Goal: Task Accomplishment & Management: Complete application form

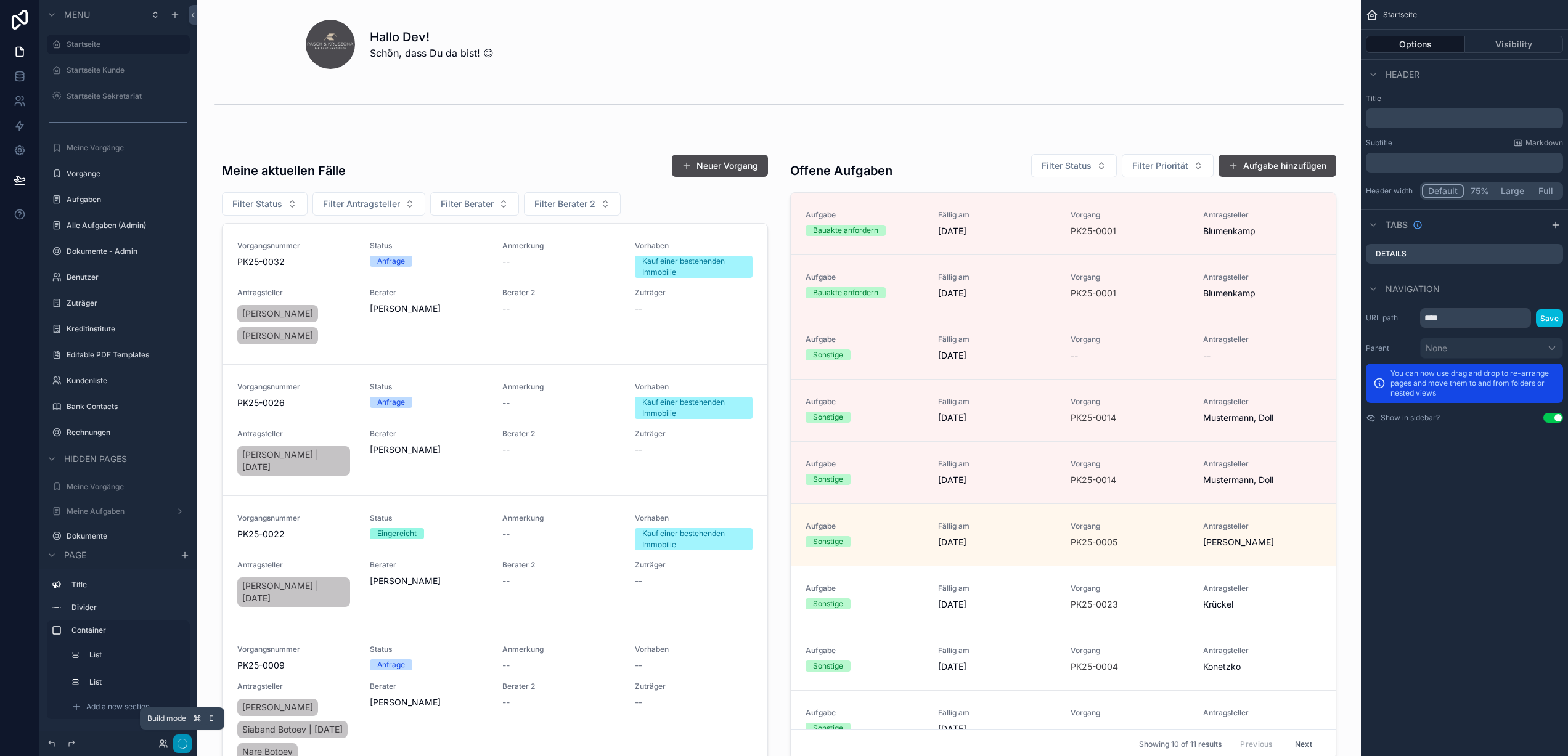
click at [181, 742] on icon "button" at bounding box center [182, 744] width 10 height 10
click at [179, 749] on icon "button" at bounding box center [182, 744] width 10 height 10
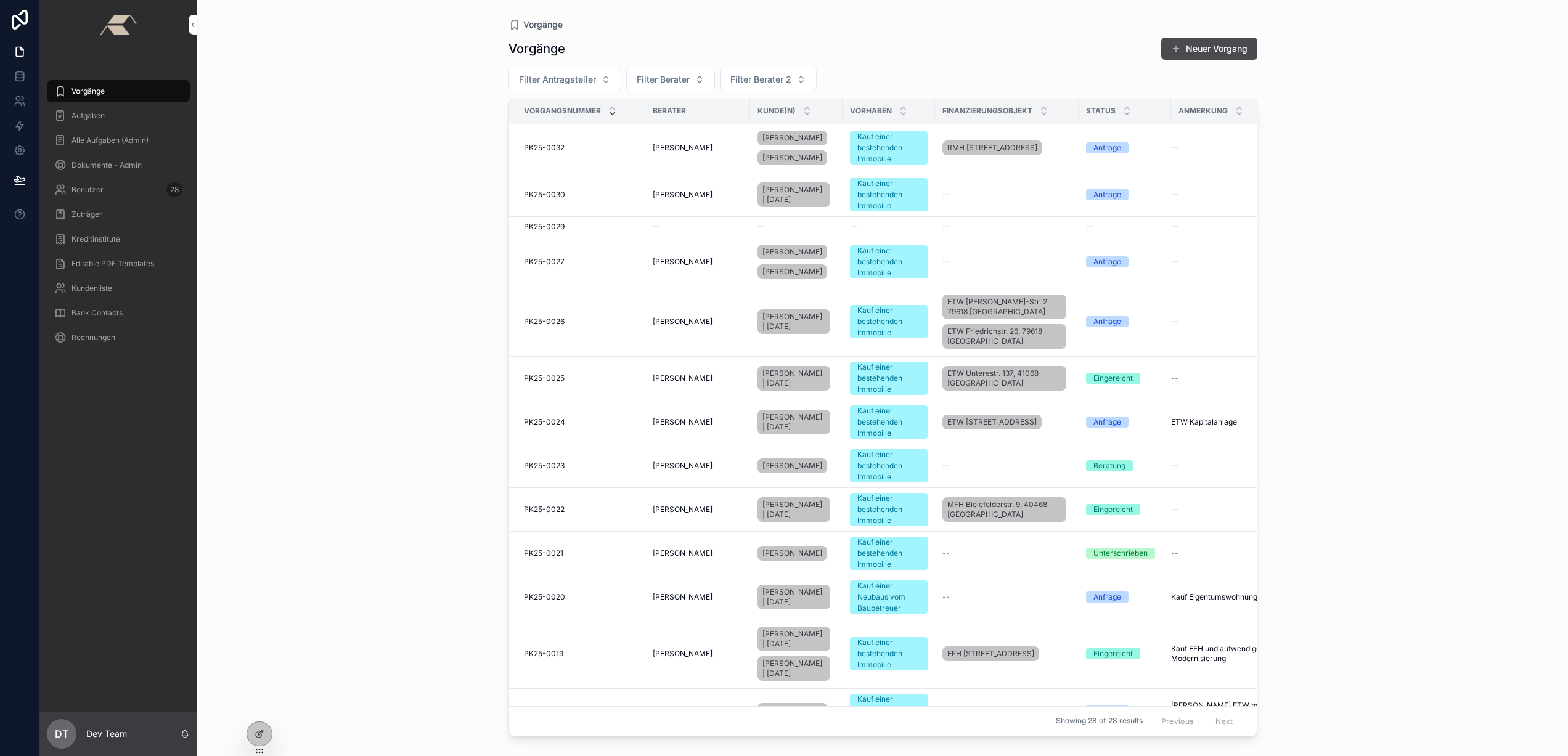
click at [612, 146] on div "PK25-0032 PK25-0032" at bounding box center [581, 148] width 114 height 10
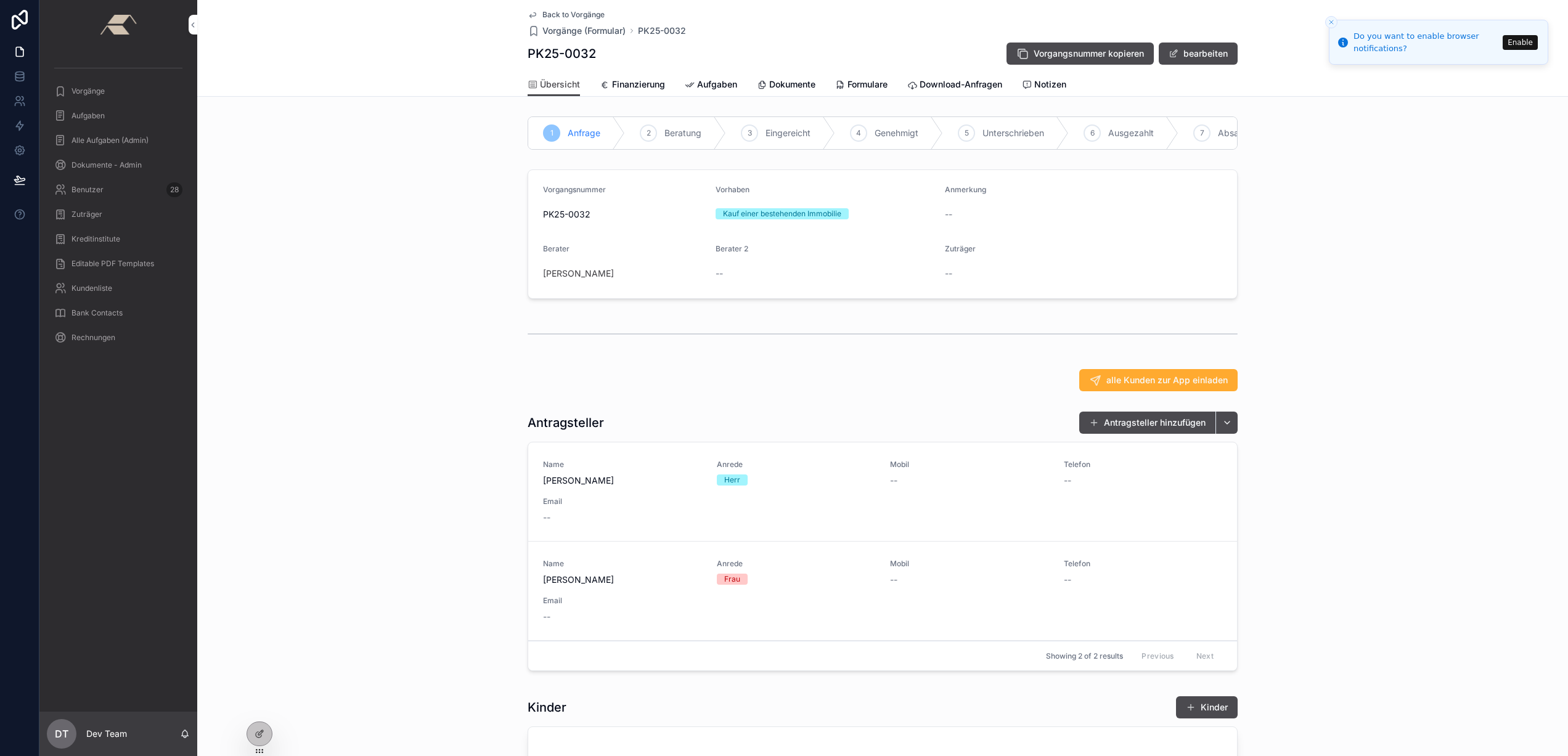
click at [631, 81] on span "Finanzierung" at bounding box center [638, 84] width 53 height 12
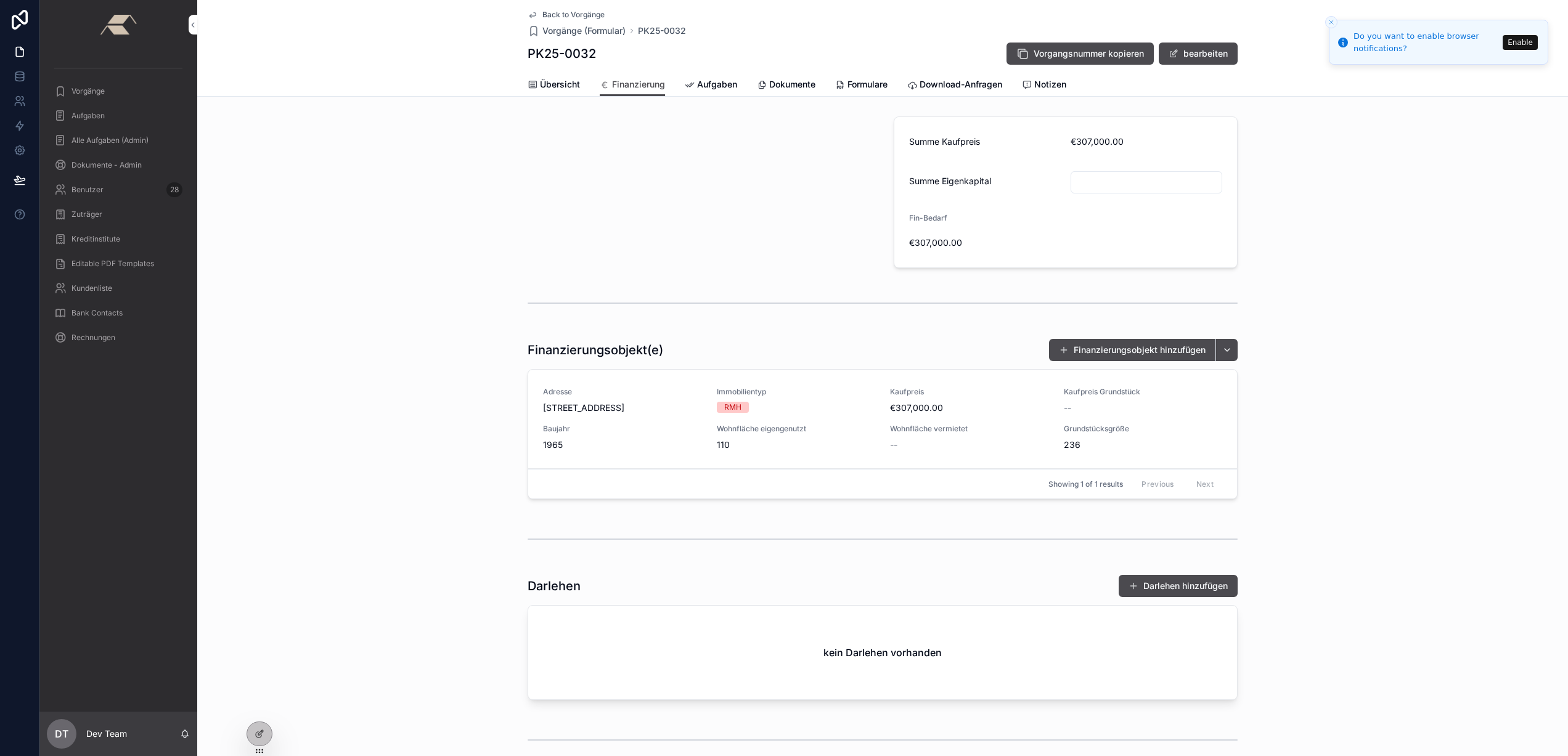
click at [551, 81] on span "Übersicht" at bounding box center [559, 84] width 40 height 12
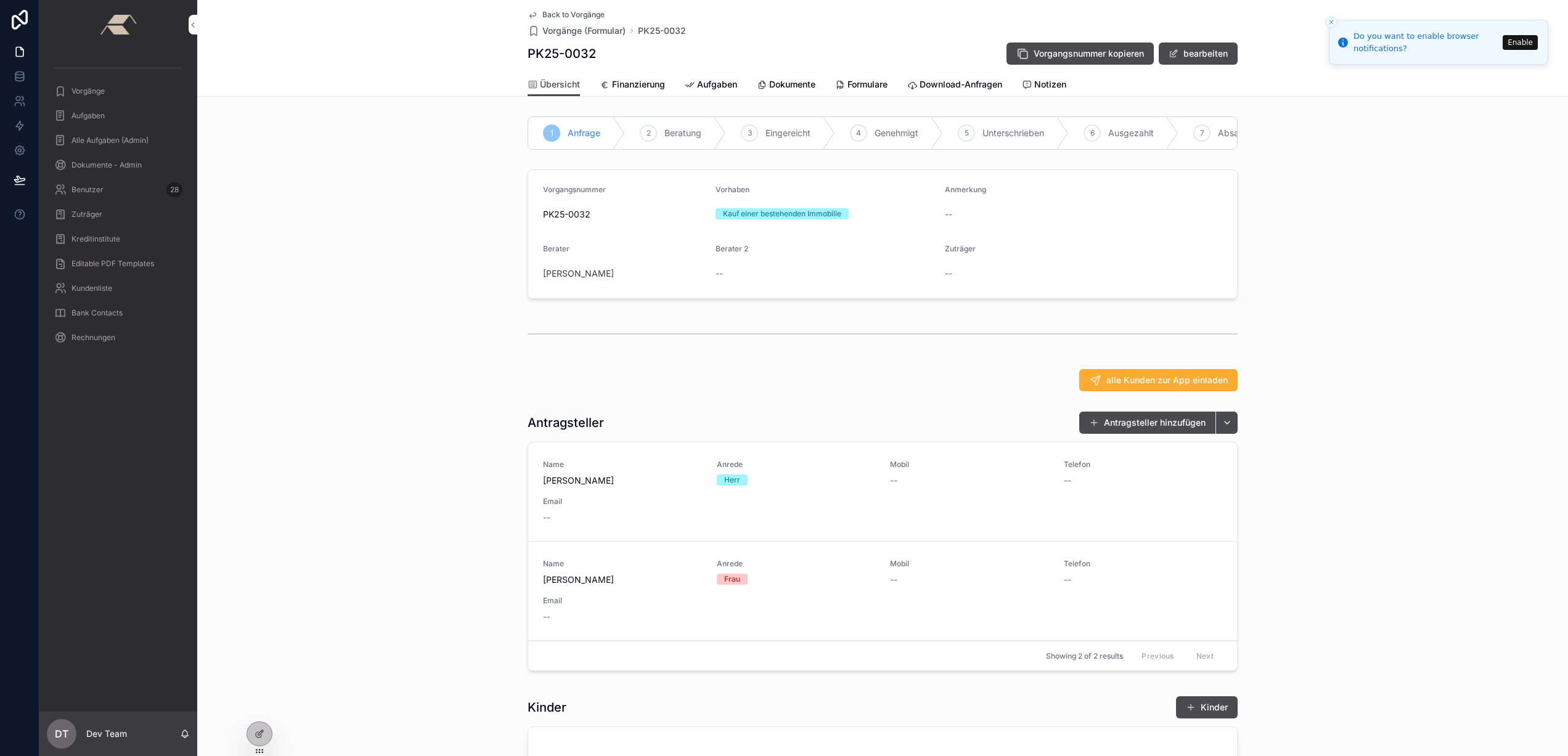
click at [636, 82] on span "Finanzierung" at bounding box center [638, 84] width 53 height 12
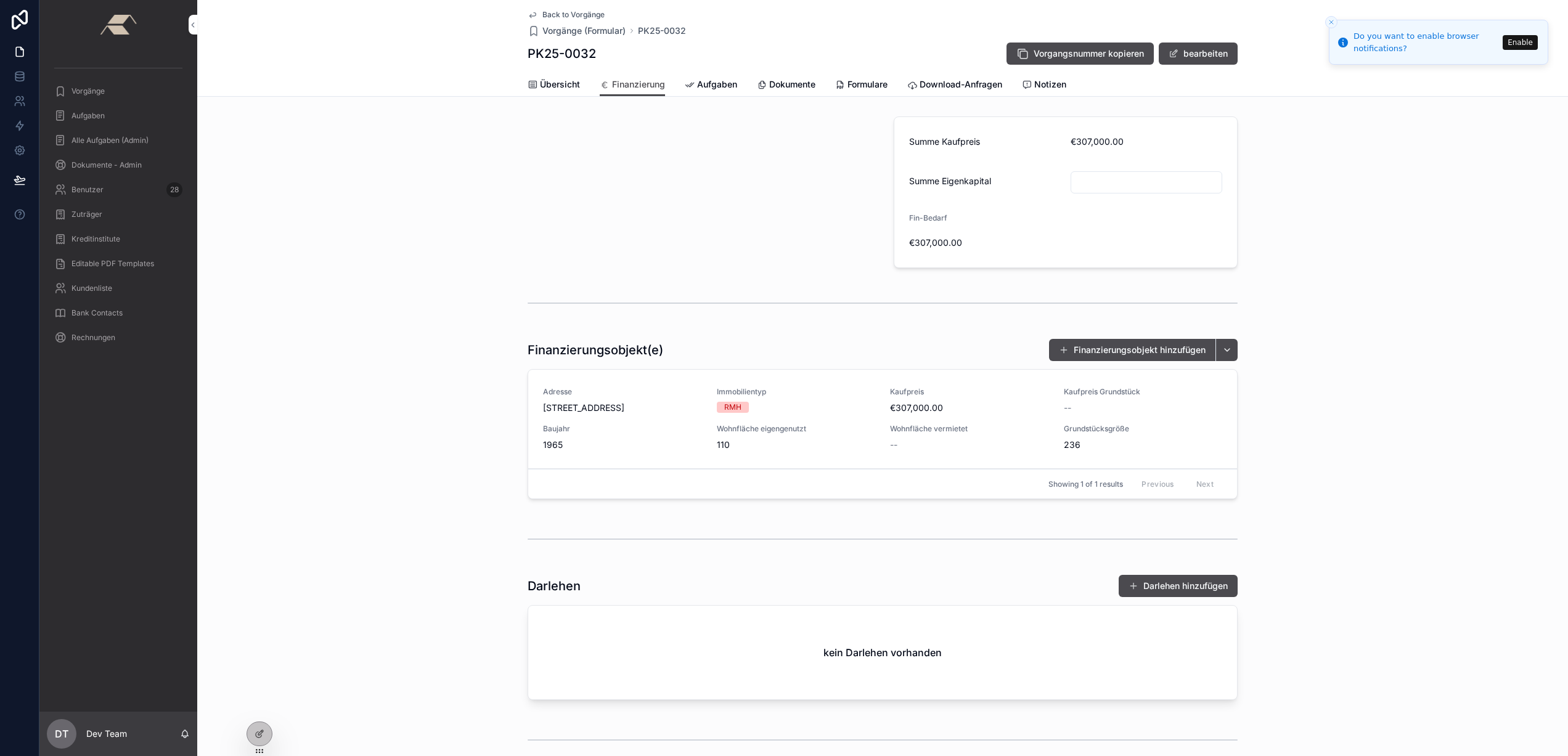
click at [686, 84] on icon "scrollable content" at bounding box center [689, 85] width 10 height 10
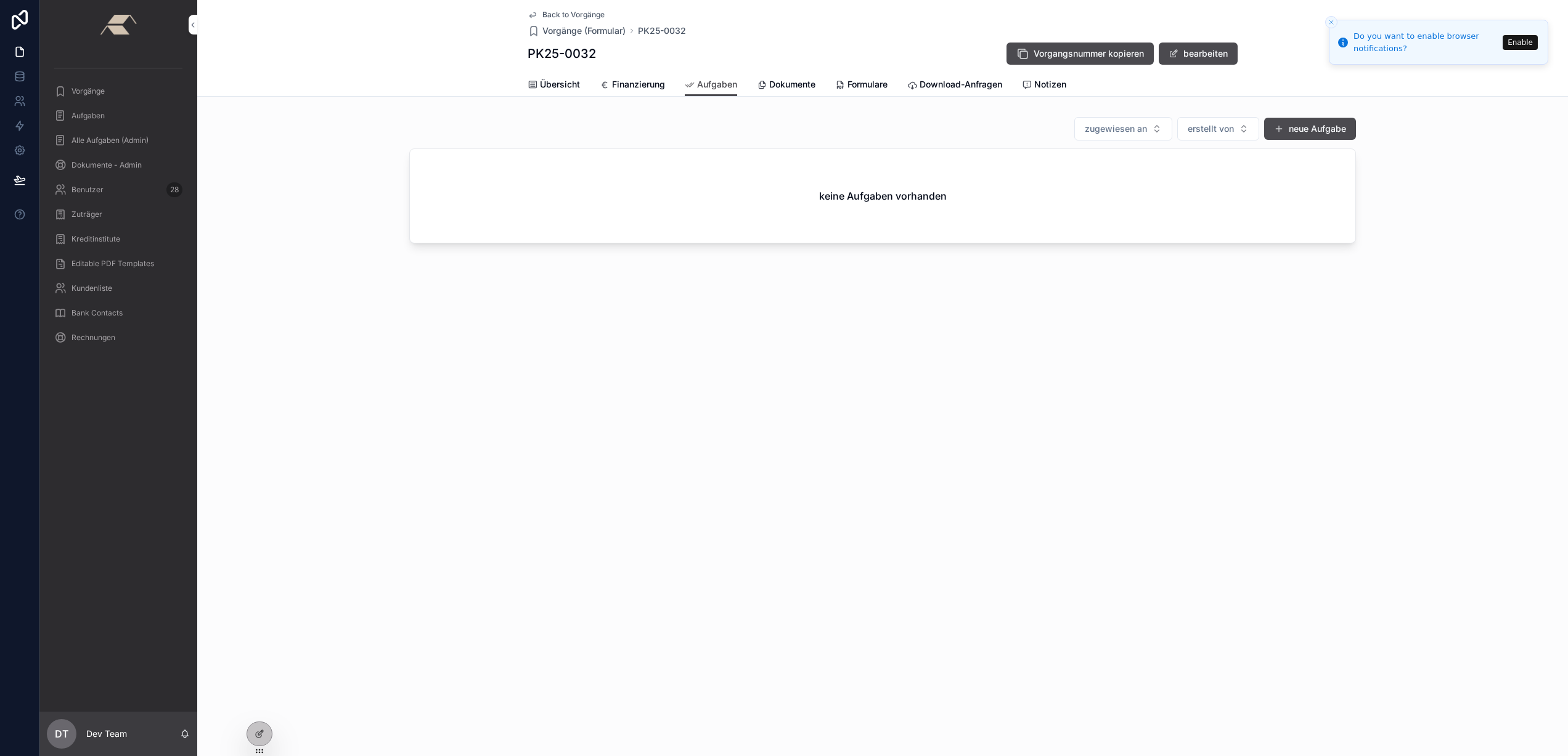
click at [791, 82] on span "Dokumente" at bounding box center [791, 84] width 46 height 12
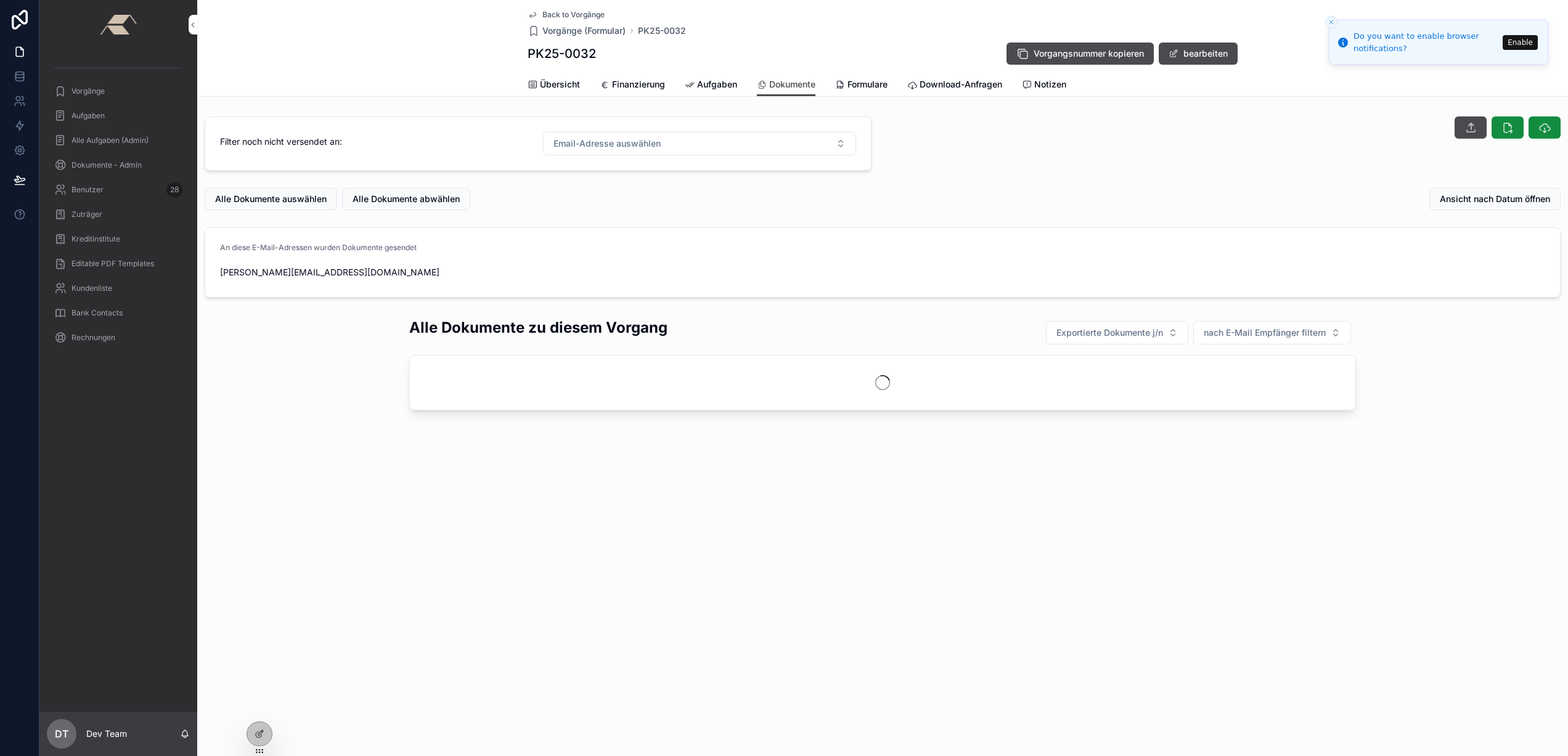
click at [880, 85] on span "Formulare" at bounding box center [867, 84] width 40 height 12
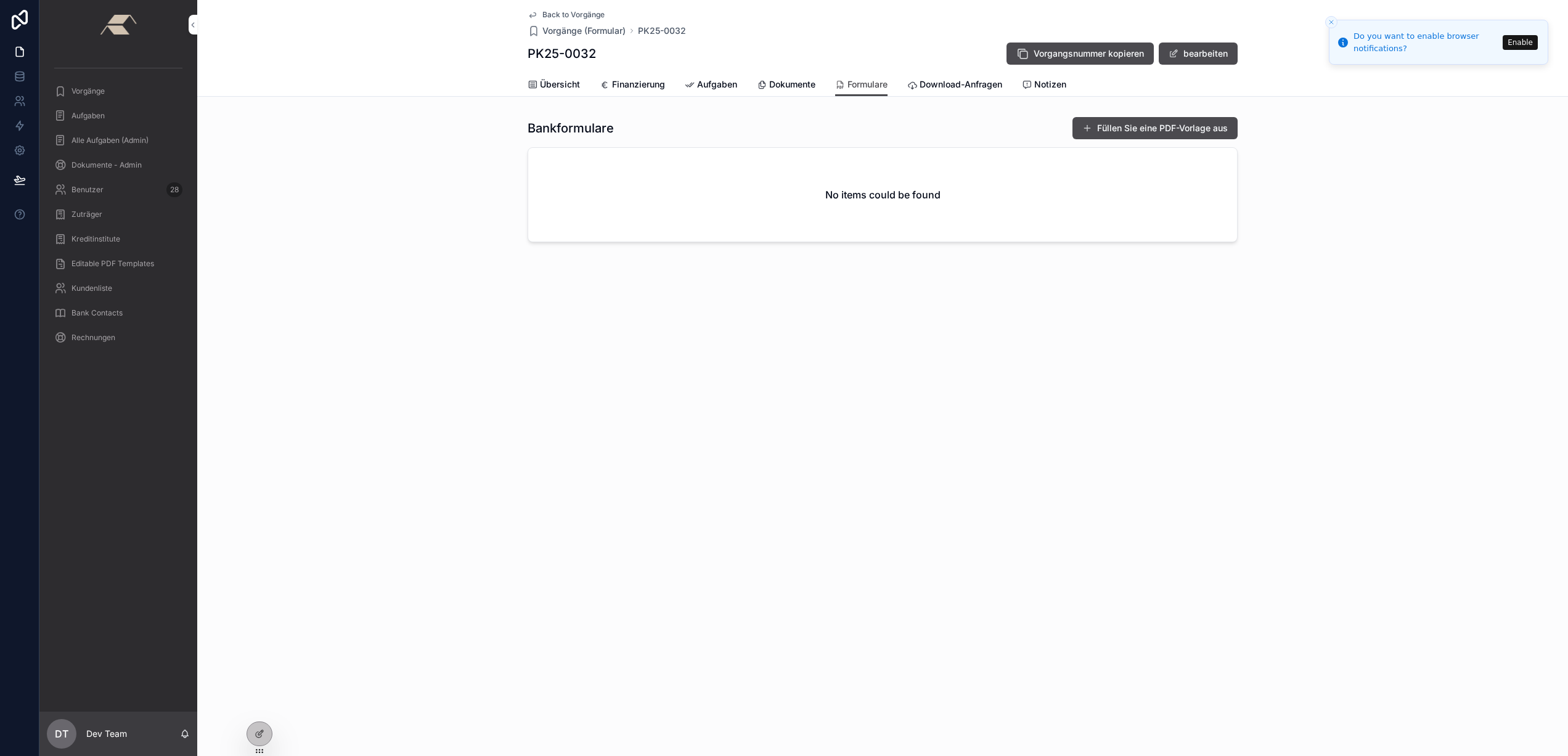
click at [953, 86] on span "Download-Anfragen" at bounding box center [960, 84] width 82 height 12
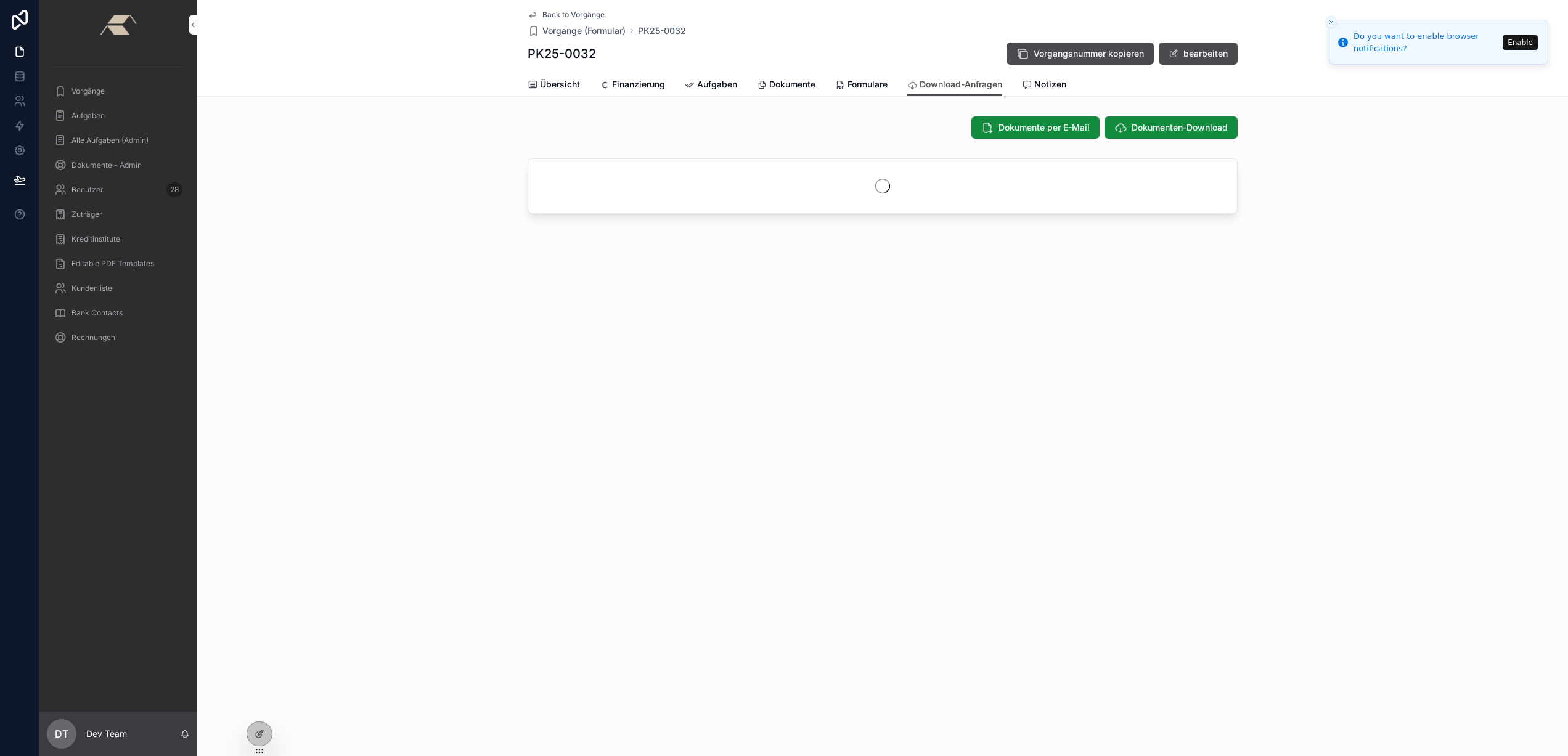
click at [1042, 87] on span "Notizen" at bounding box center [1050, 84] width 32 height 12
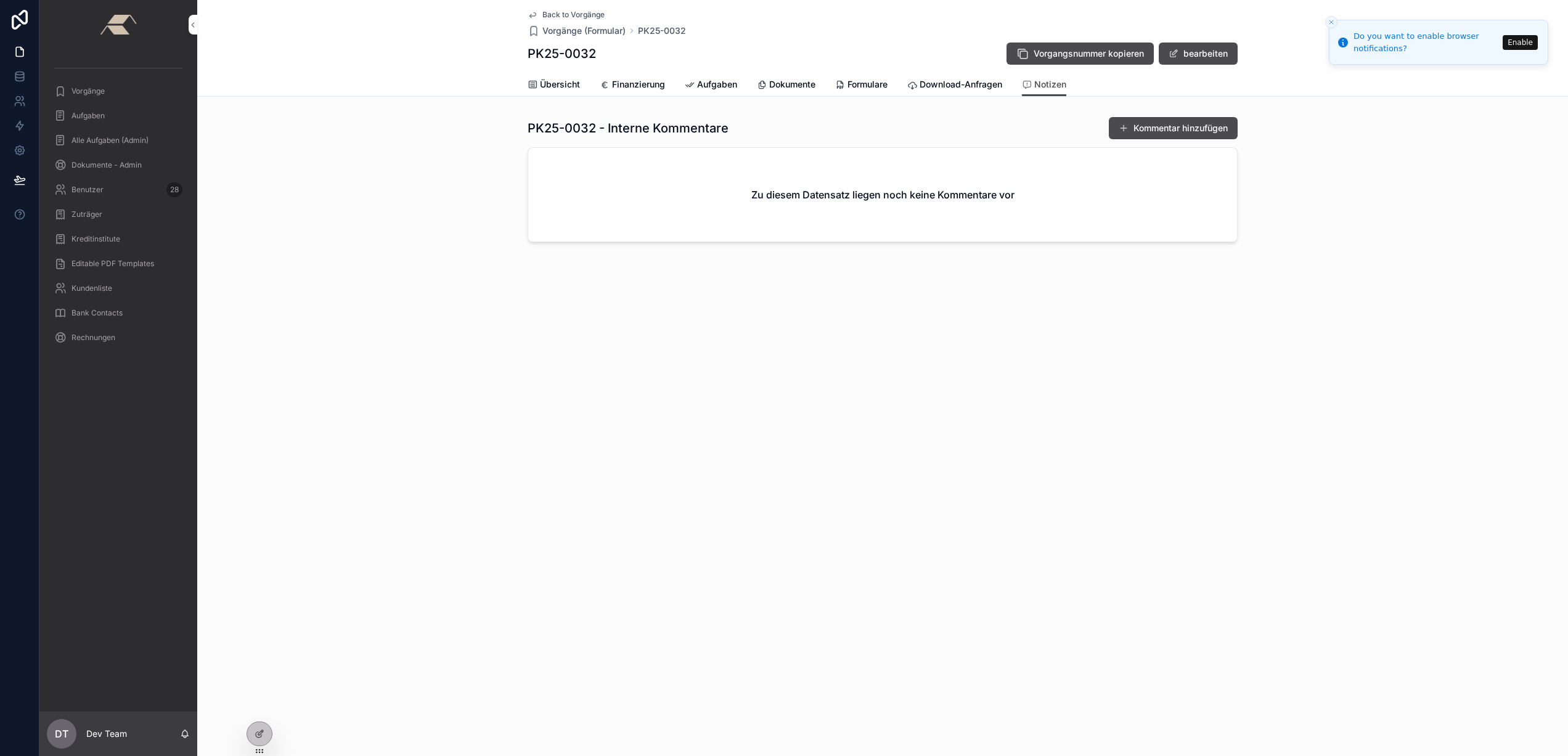
click at [561, 87] on span "Übersicht" at bounding box center [559, 84] width 40 height 12
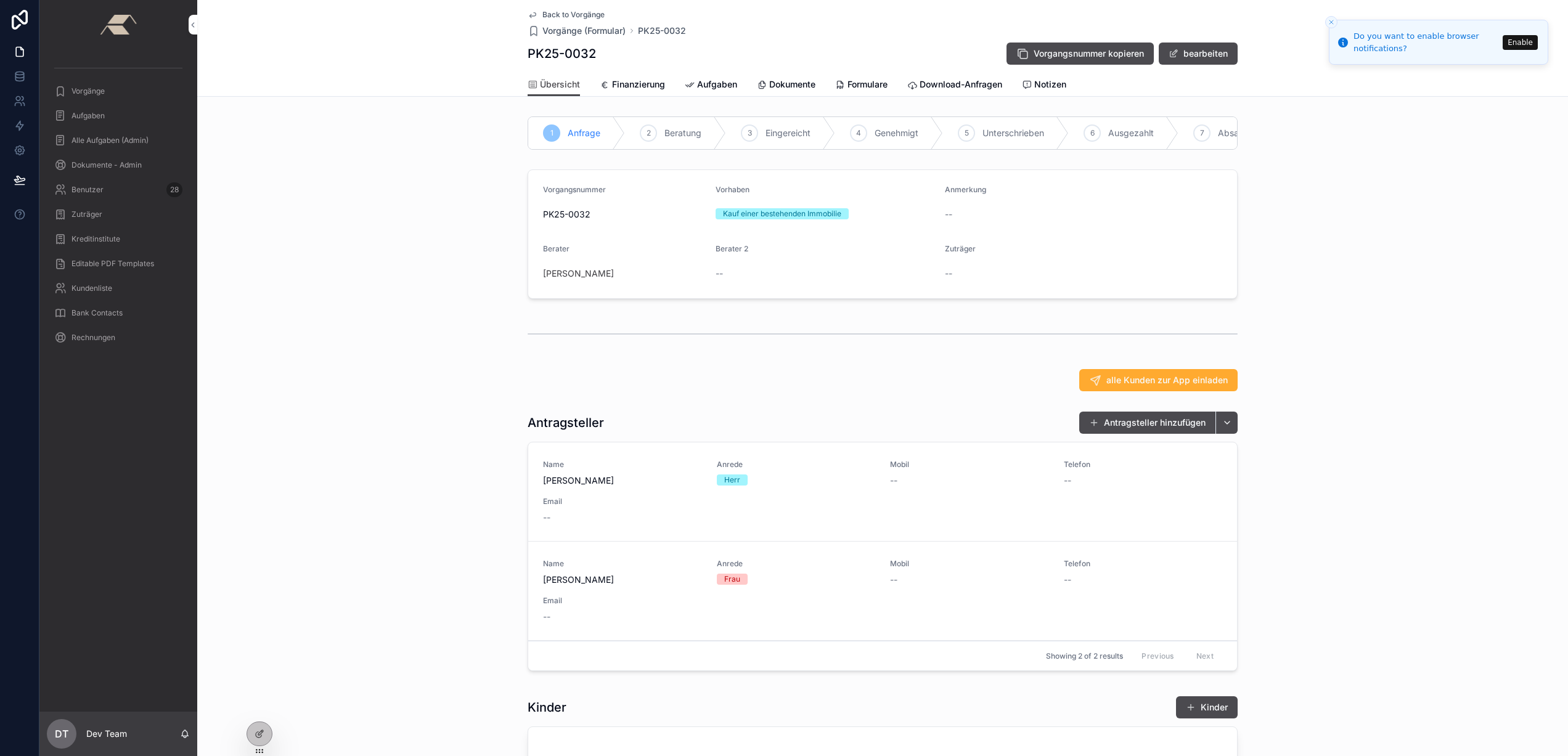
click at [100, 94] on span "Vorgänge" at bounding box center [88, 91] width 34 height 10
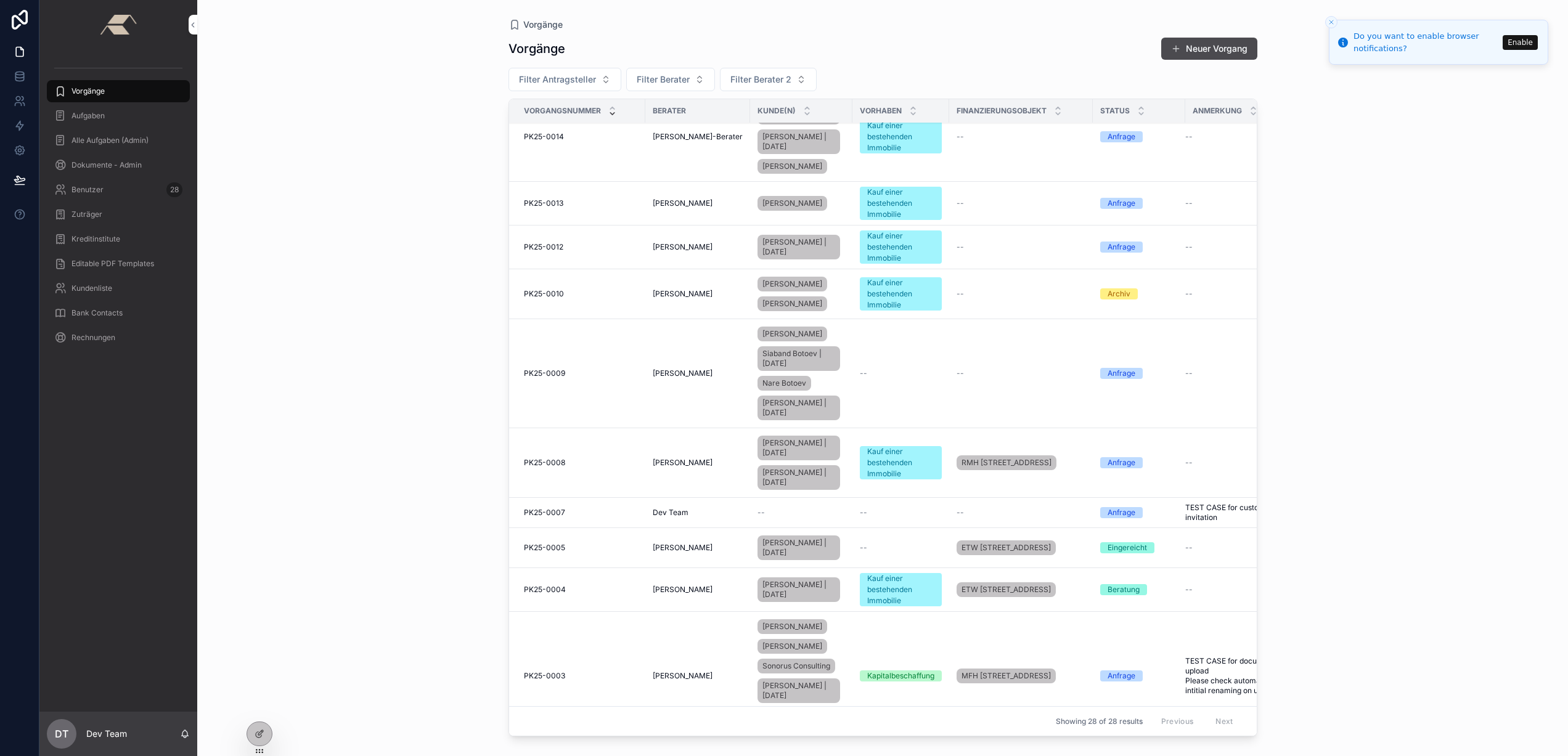
scroll to position [991, 0]
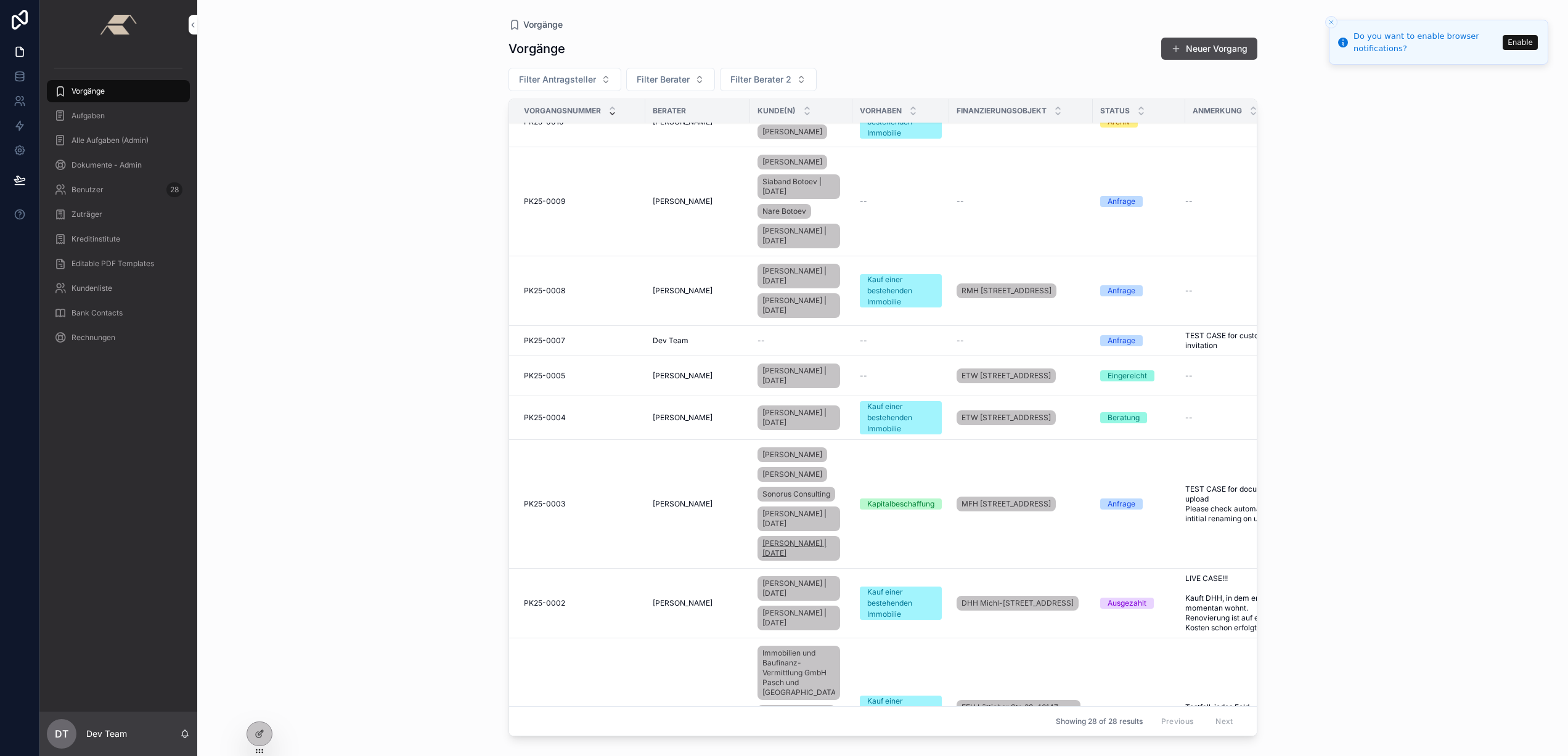
click at [776, 558] on span "[PERSON_NAME] | [DATE]" at bounding box center [799, 548] width 73 height 20
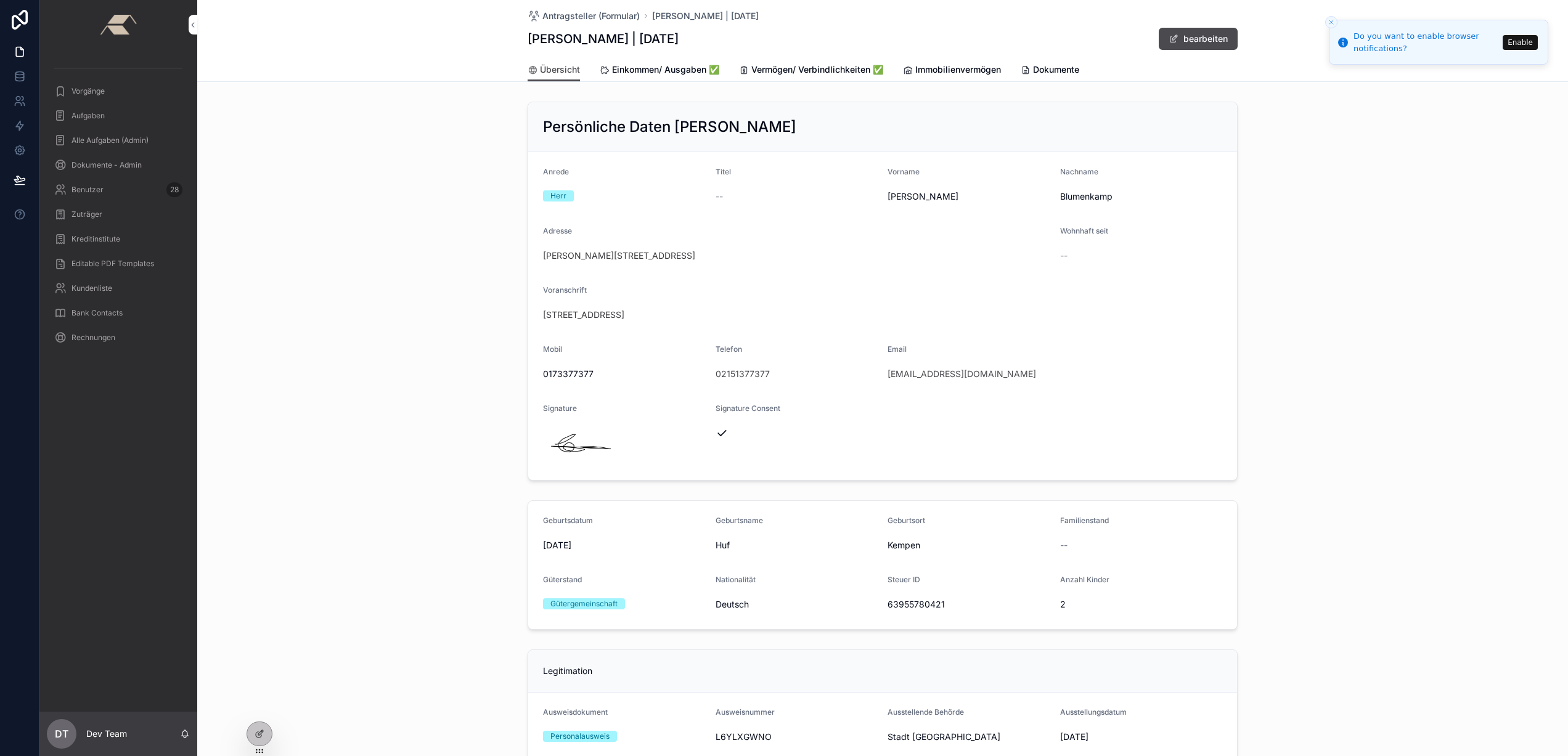
click at [657, 67] on span "Einkommen/ Ausgaben ✅" at bounding box center [665, 69] width 107 height 12
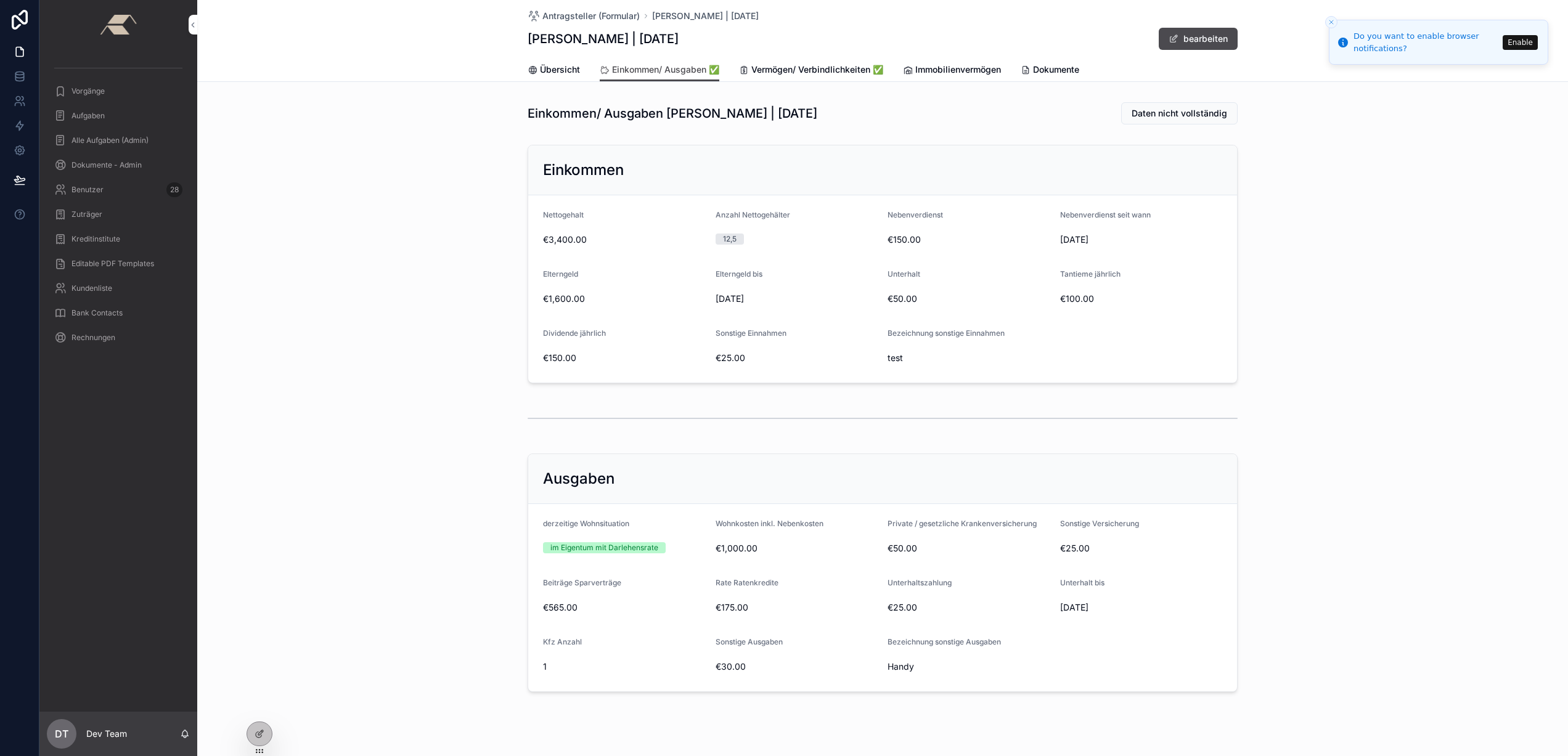
click at [817, 183] on div "Einkommen" at bounding box center [882, 170] width 709 height 50
click at [1044, 163] on div "Einkommen" at bounding box center [882, 170] width 679 height 20
click at [259, 733] on icon at bounding box center [260, 733] width 5 height 5
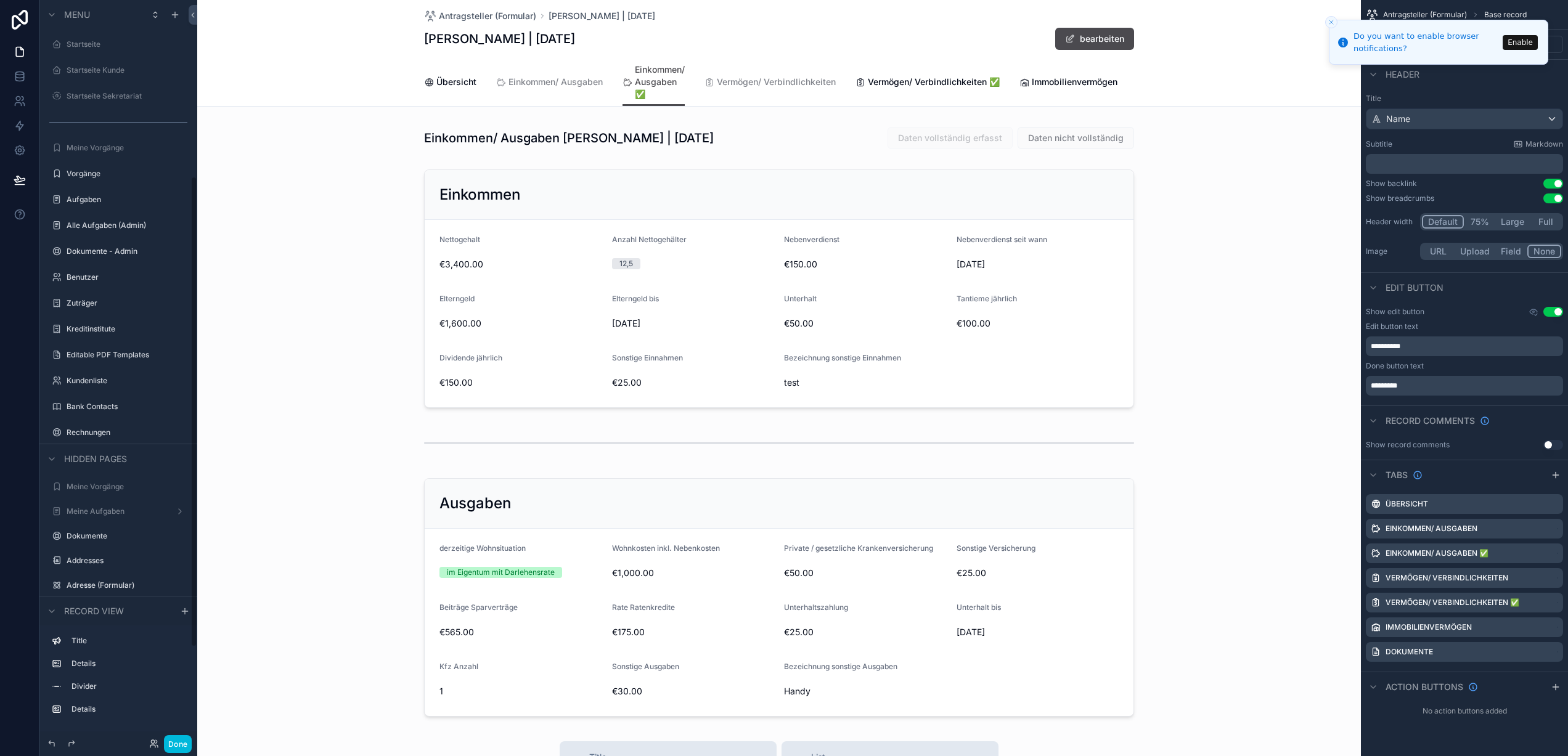
scroll to position [276, 0]
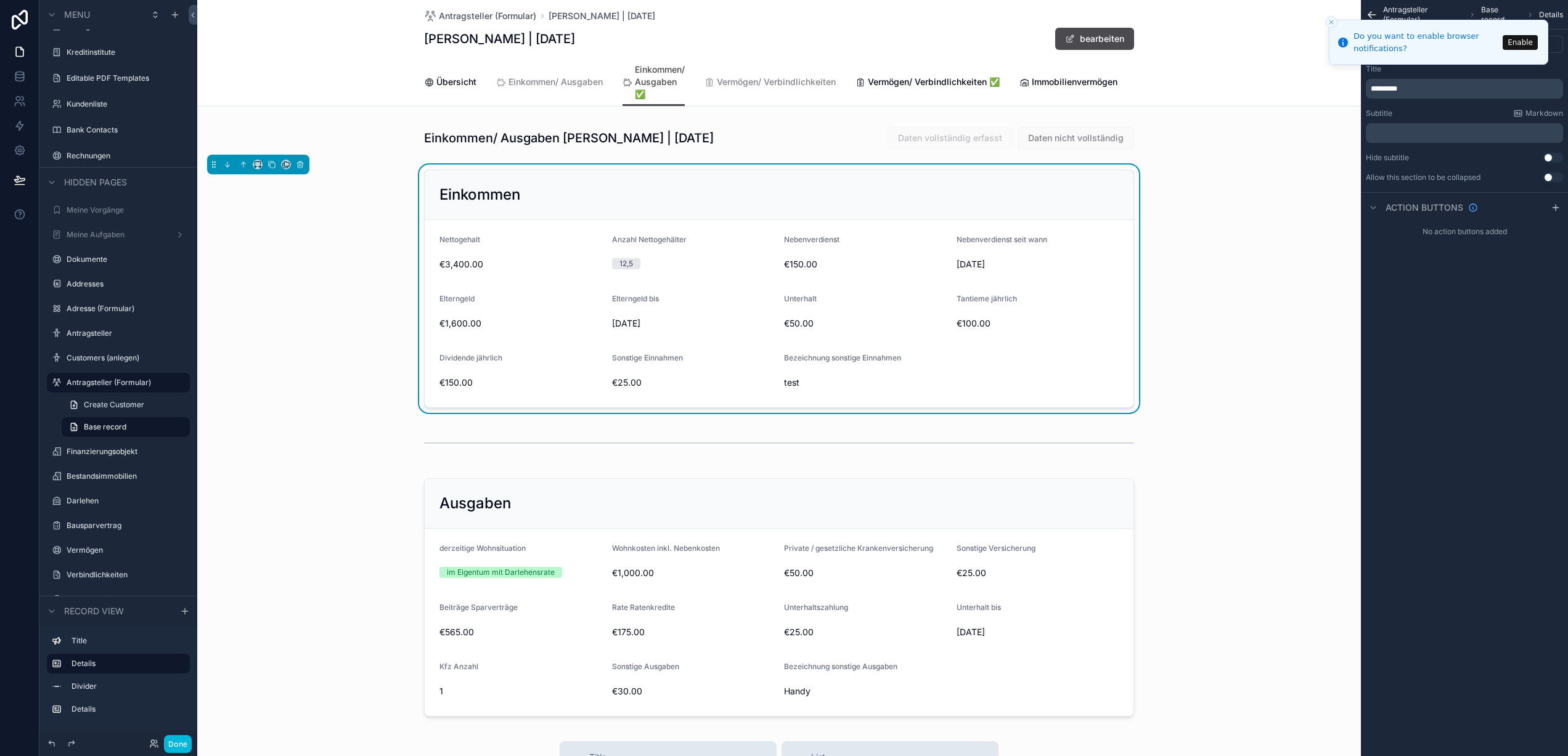
click at [1330, 19] on icon "Close toast" at bounding box center [1331, 22] width 7 height 7
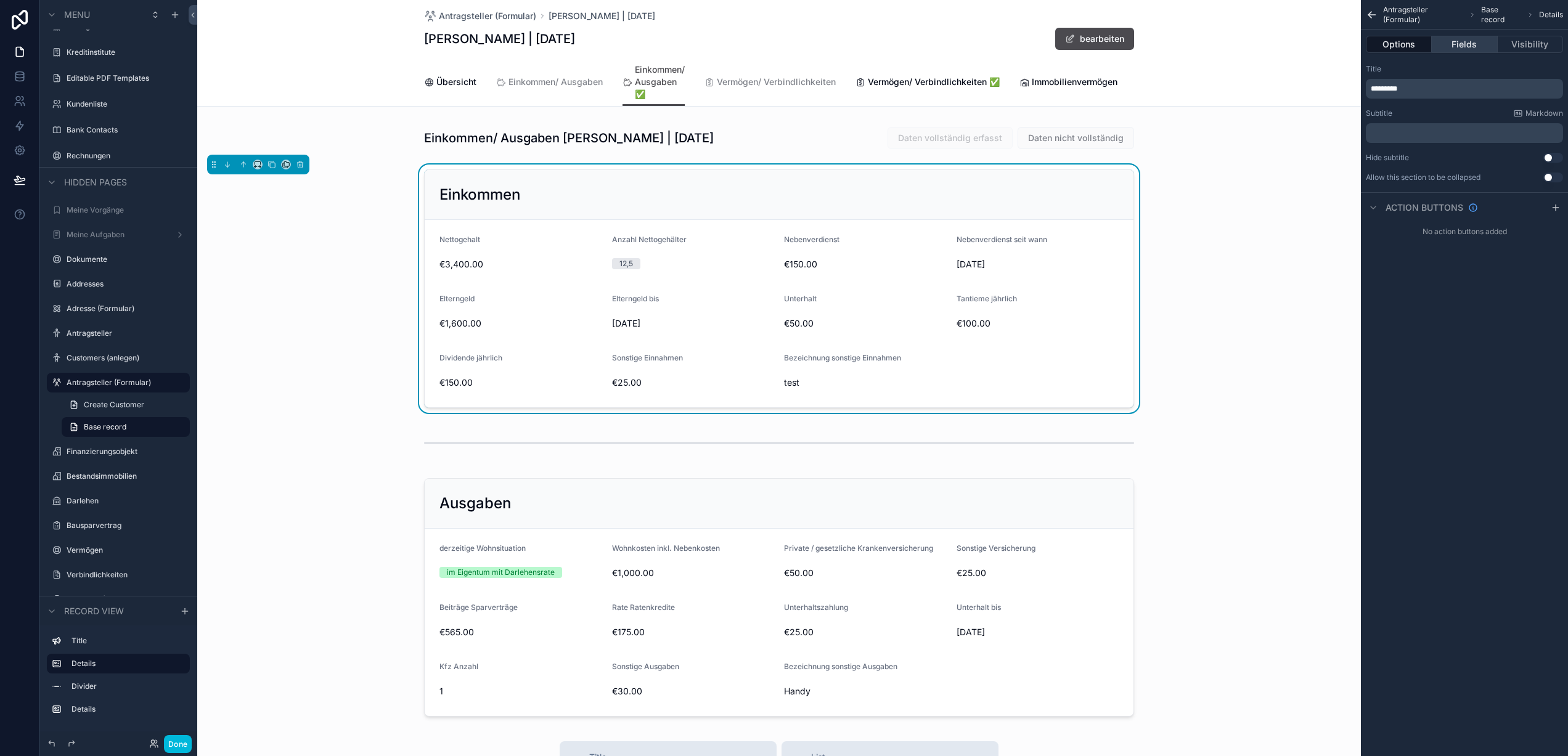
click at [1450, 40] on button "Fields" at bounding box center [1464, 44] width 66 height 17
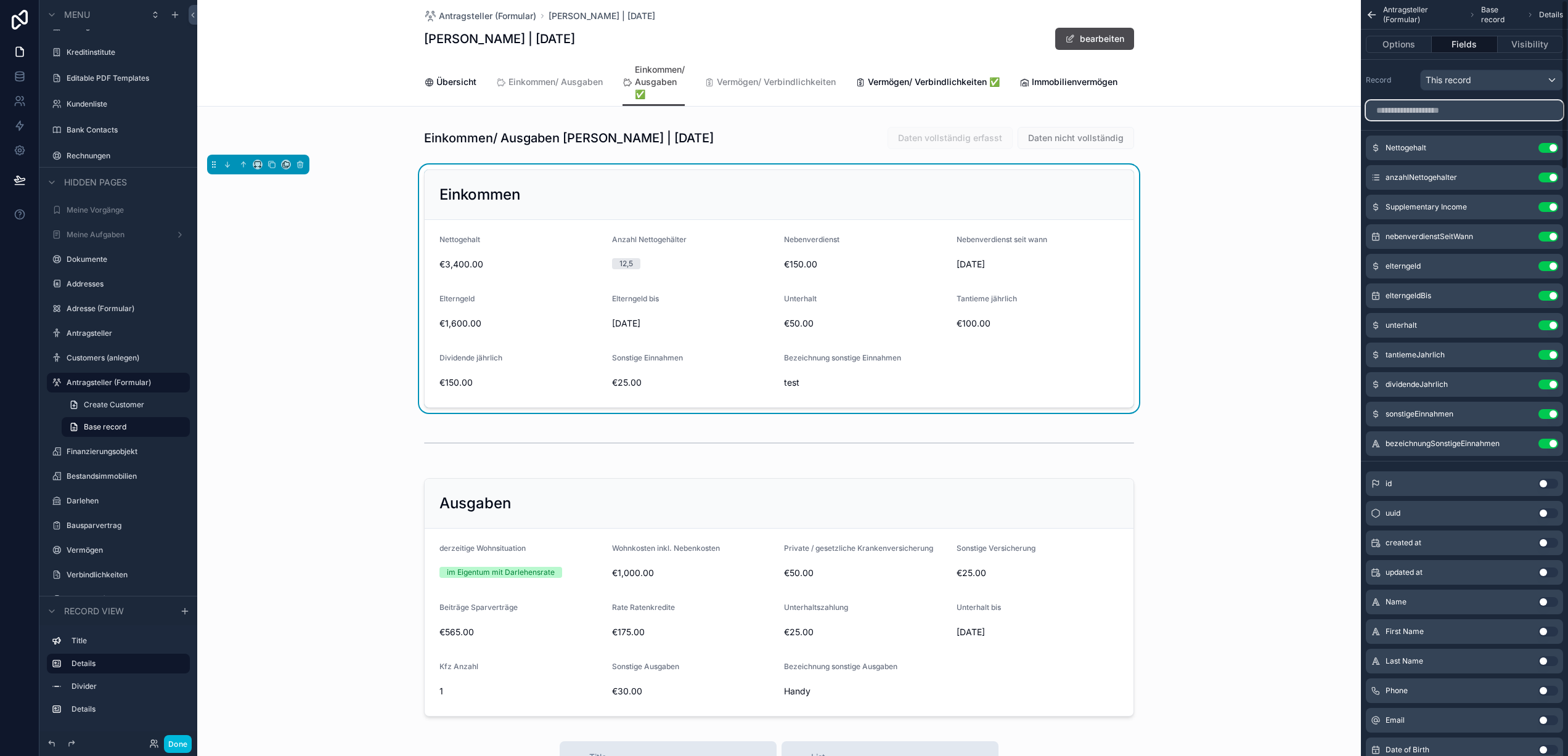
click at [1420, 114] on input "scrollable content" at bounding box center [1464, 110] width 198 height 20
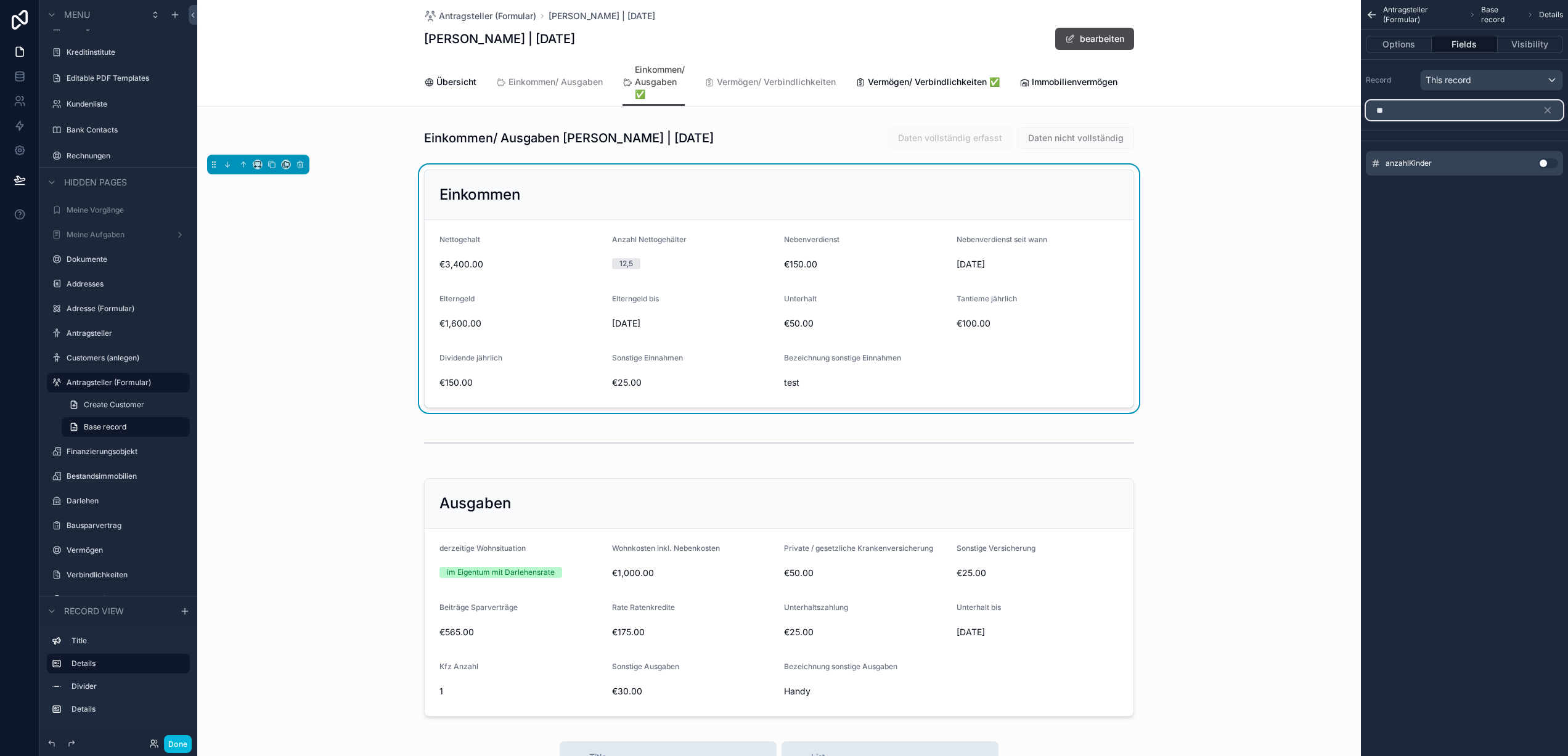
type input "***"
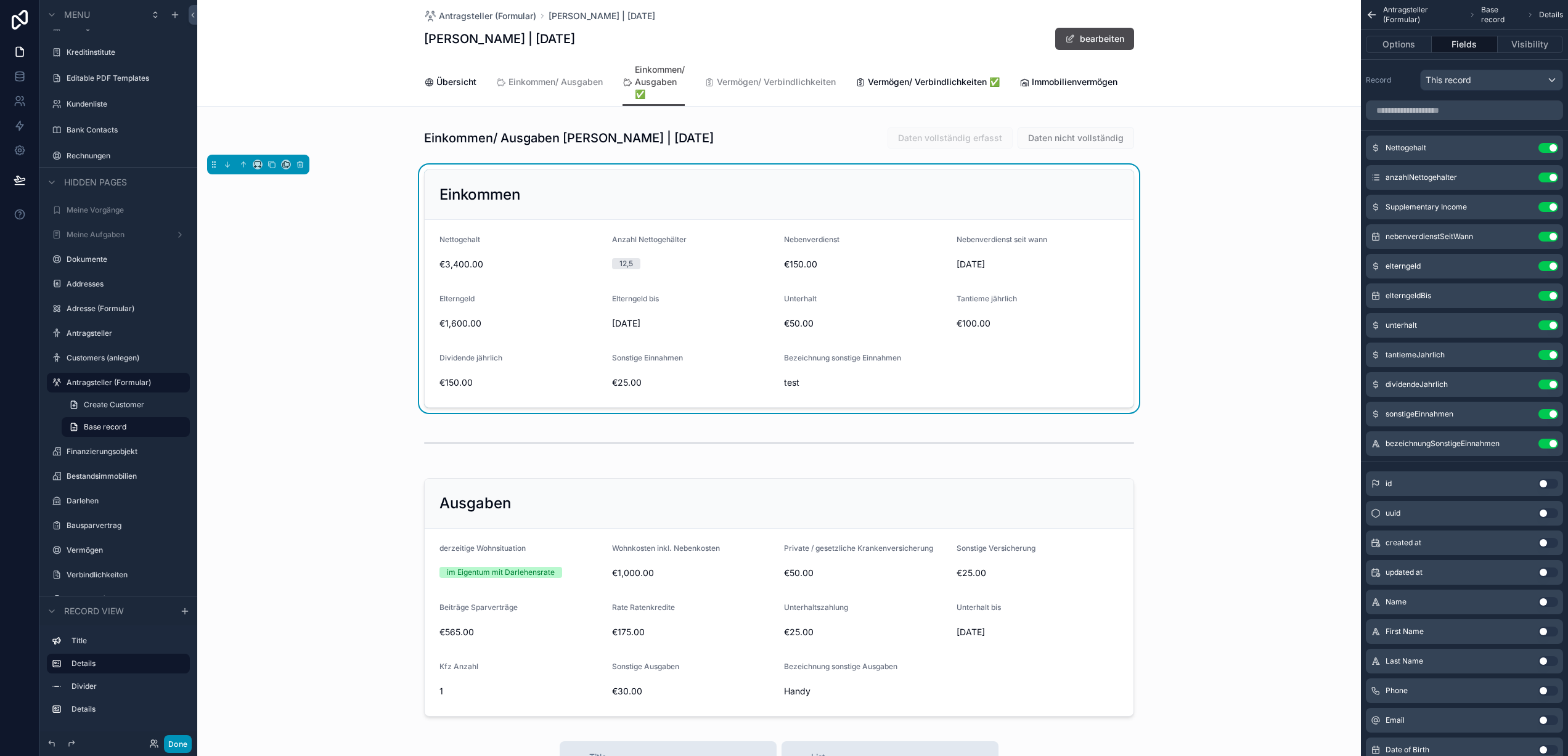
click at [183, 748] on button "Done" at bounding box center [178, 744] width 28 height 18
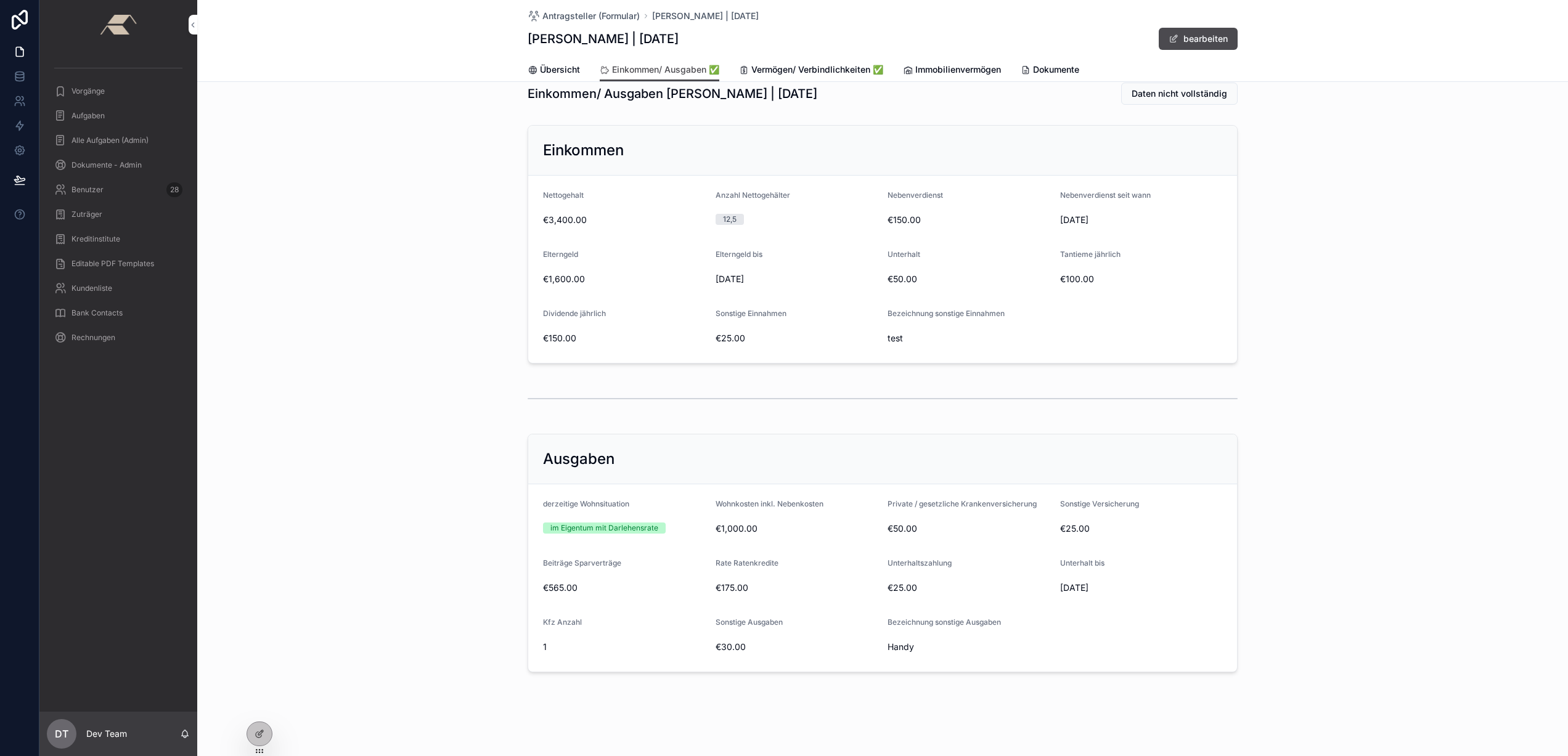
scroll to position [0, 0]
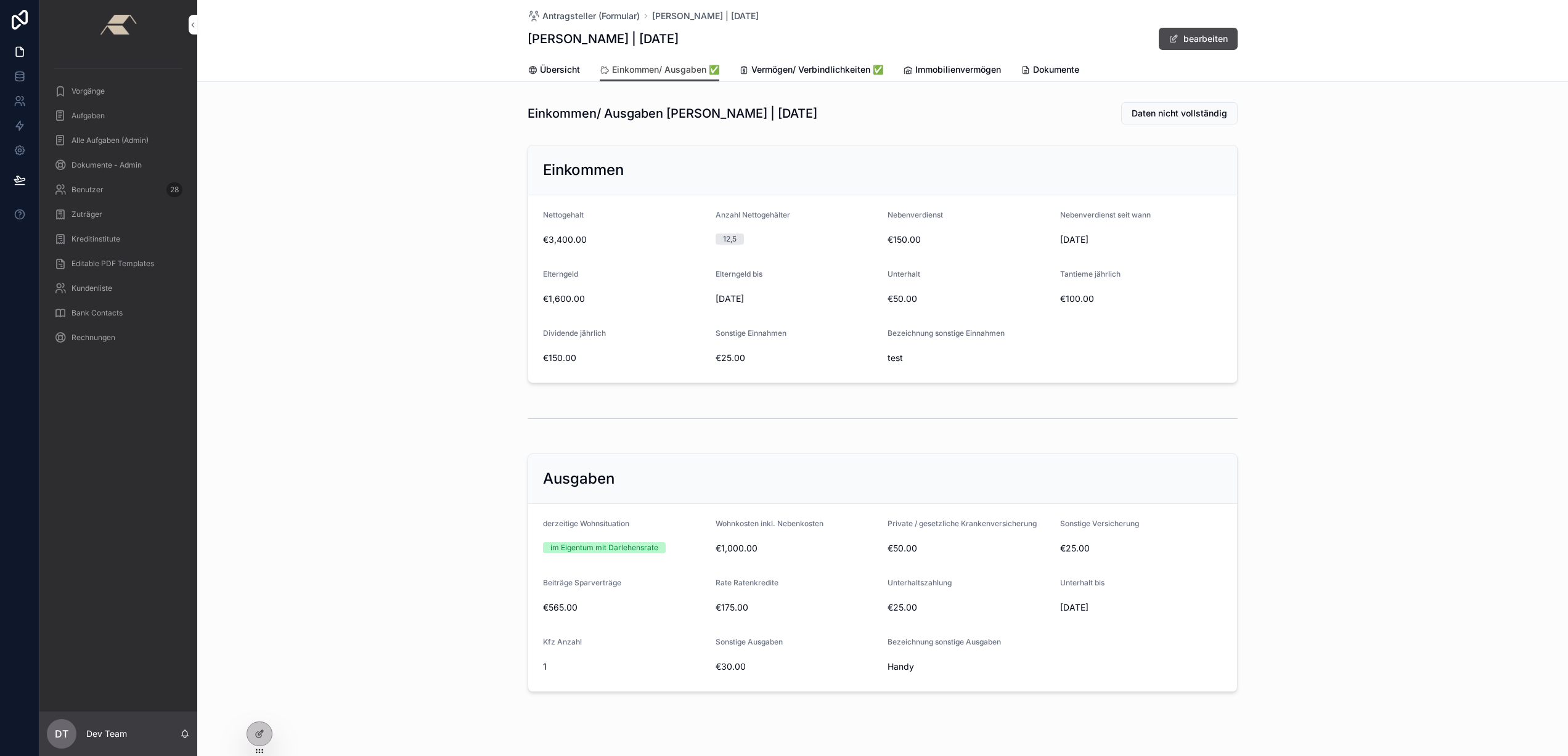
click at [93, 88] on span "Vorgänge" at bounding box center [88, 91] width 34 height 10
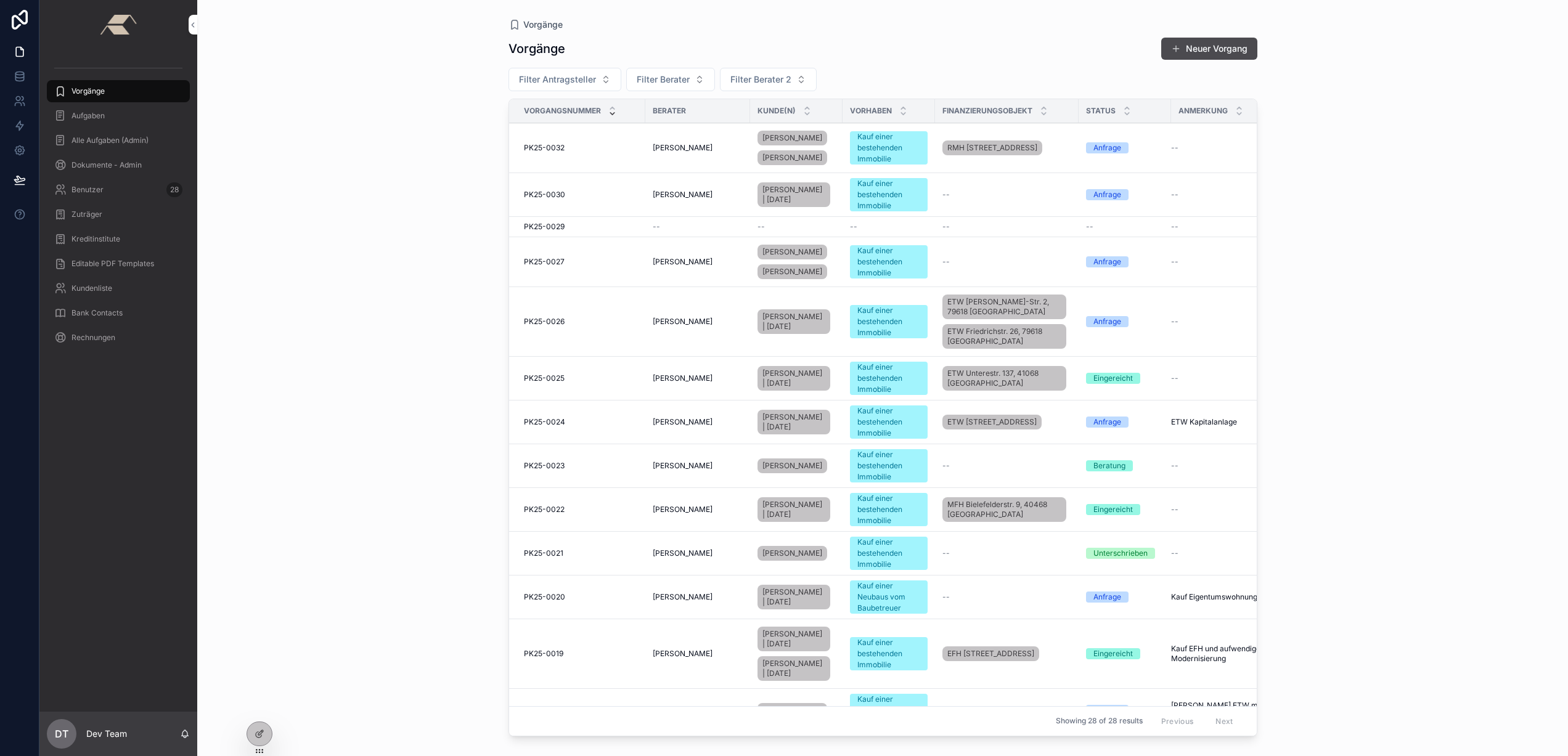
click at [595, 147] on div "PK25-0032 PK25-0032" at bounding box center [581, 148] width 114 height 10
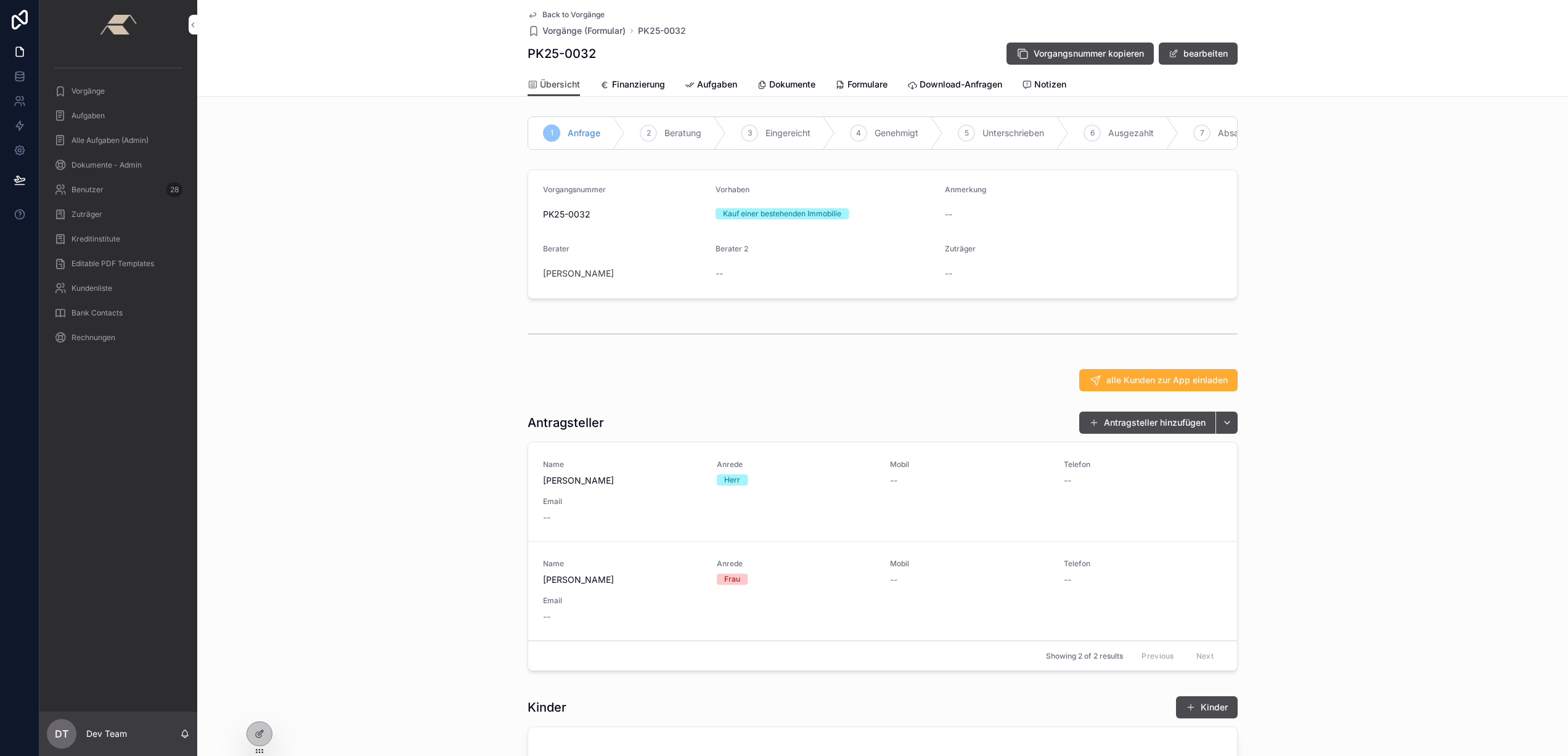
click at [1049, 85] on span "Notizen" at bounding box center [1050, 84] width 32 height 12
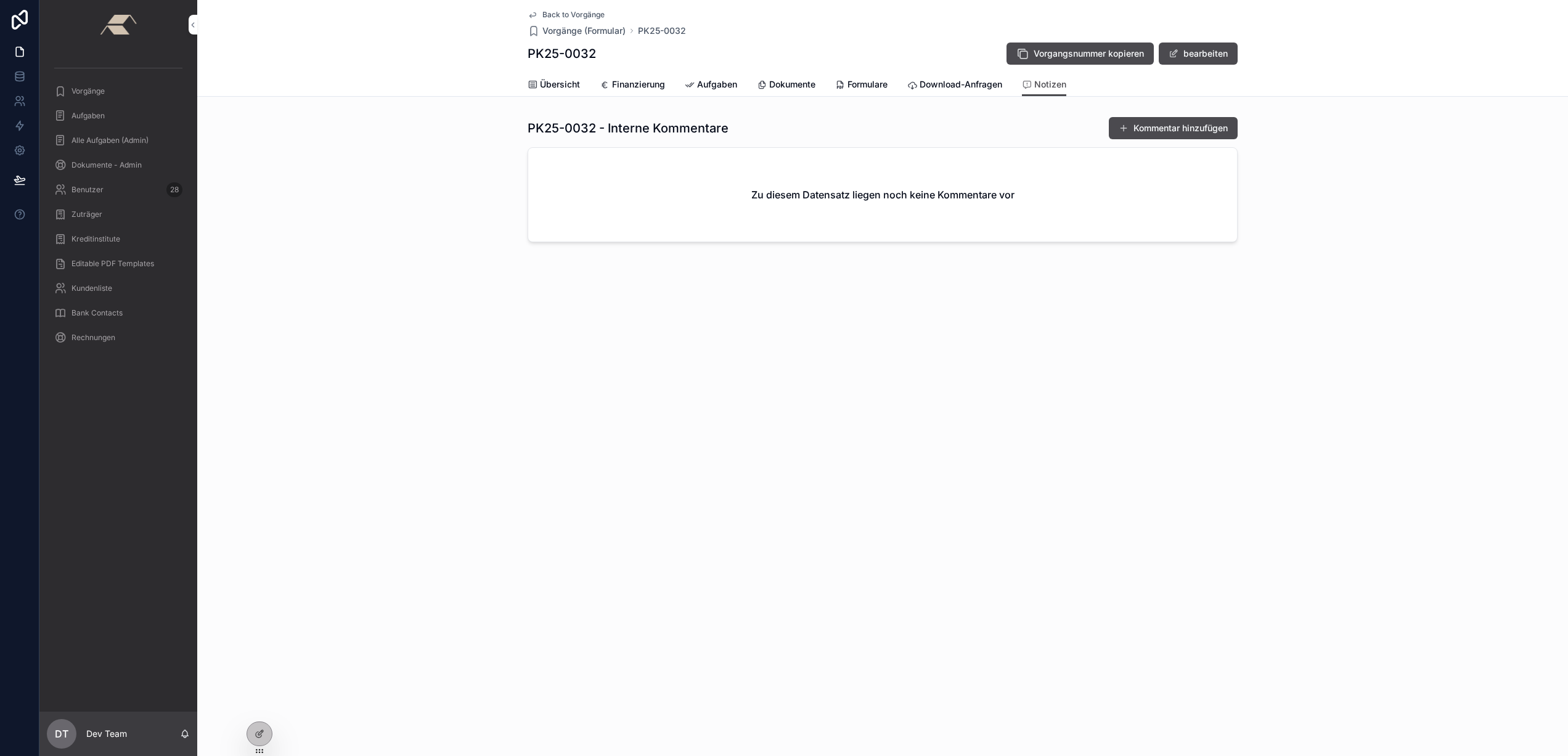
click at [101, 85] on div "Vorgänge" at bounding box center [118, 91] width 128 height 20
